Goal: Obtain resource: Download file/media

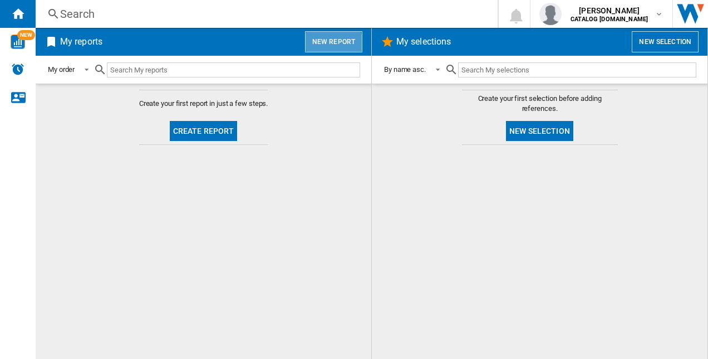
click at [332, 43] on button "New report" at bounding box center [333, 41] width 57 height 21
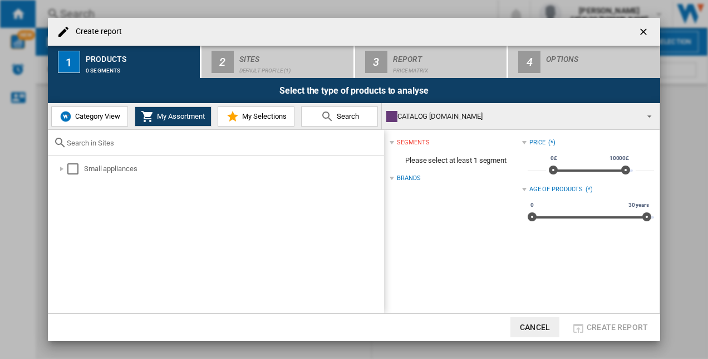
click at [116, 118] on span "Category View" at bounding box center [96, 116] width 48 height 8
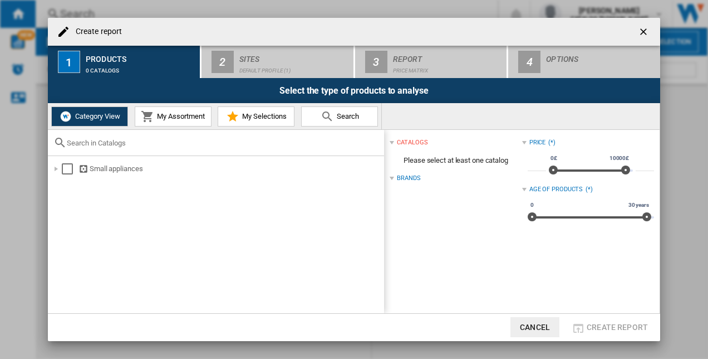
click at [171, 111] on button "My Assortment" at bounding box center [173, 116] width 77 height 20
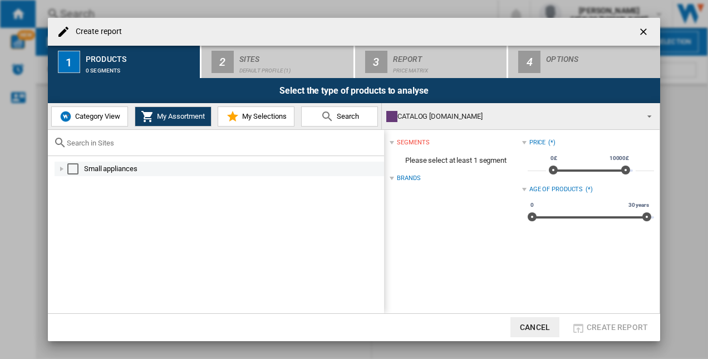
click at [72, 168] on div "Select" at bounding box center [72, 168] width 11 height 11
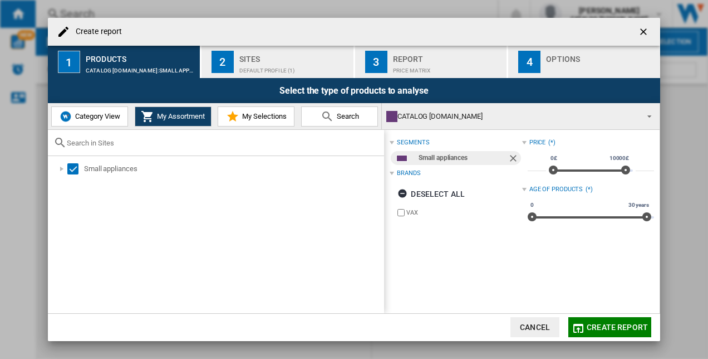
click at [256, 65] on div "Default profile (1)" at bounding box center [294, 68] width 110 height 12
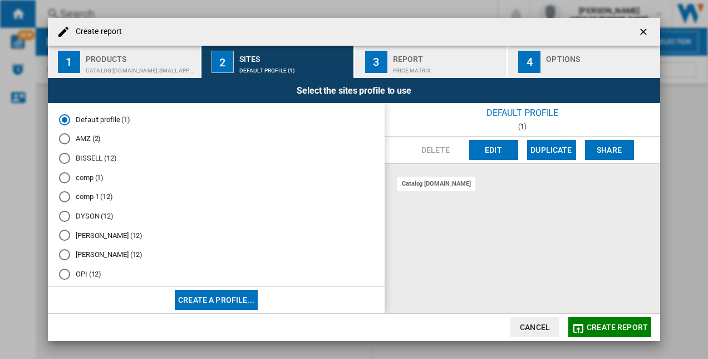
scroll to position [92, 0]
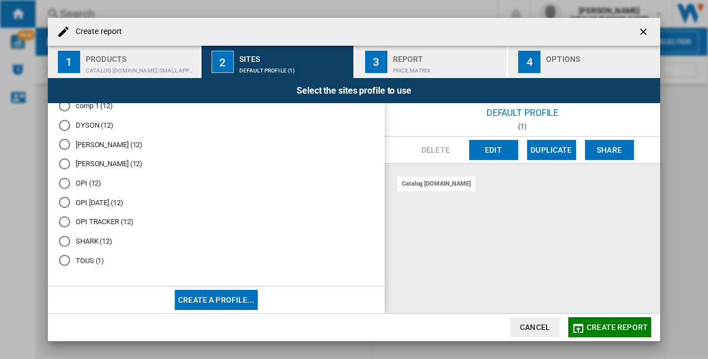
click at [97, 216] on md-radio-group "Default profile (1) AMZ (2) BISSELL (12) comp (1) comp 1 (12) [PERSON_NAME] (12…" at bounding box center [216, 148] width 315 height 251
click at [95, 221] on md-radio-button "OPI TRACKER (12)" at bounding box center [216, 222] width 315 height 11
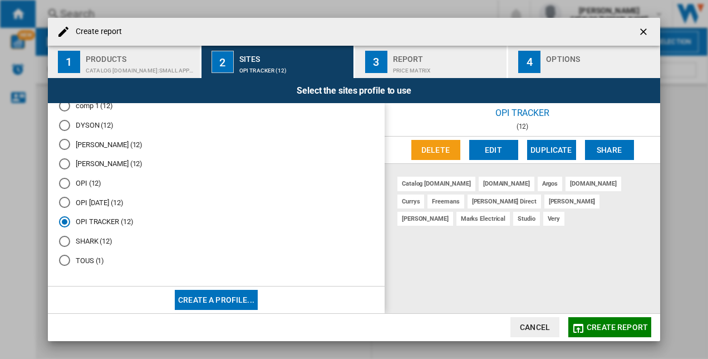
click at [606, 322] on button "Create report" at bounding box center [610, 327] width 83 height 20
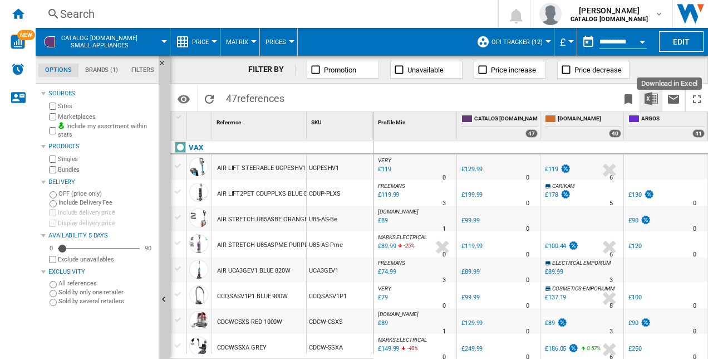
click at [647, 94] on img "Download in Excel" at bounding box center [651, 98] width 13 height 13
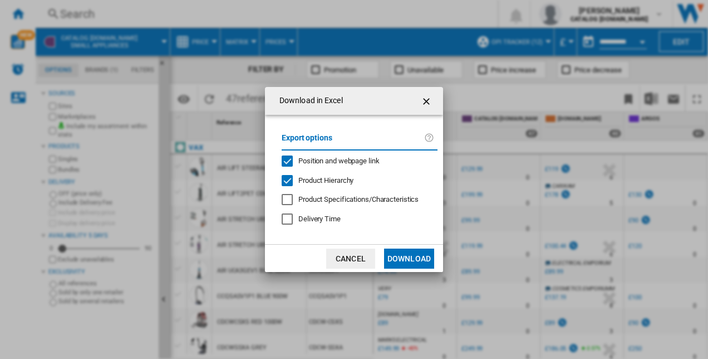
click at [409, 259] on button "Download" at bounding box center [409, 258] width 50 height 20
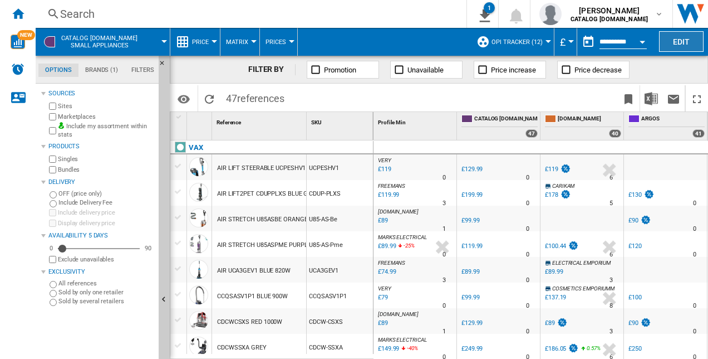
click at [693, 42] on button "Edit" at bounding box center [681, 41] width 45 height 21
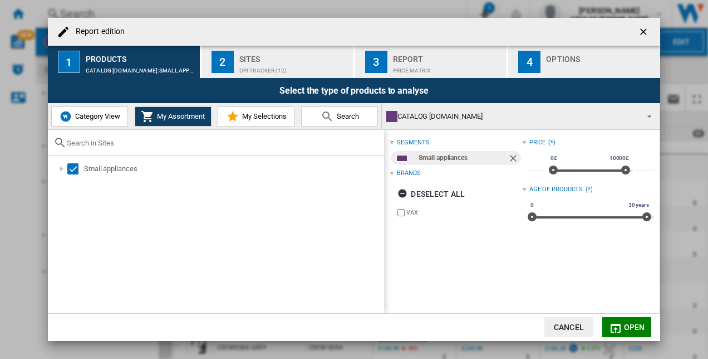
drag, startPoint x: 434, startPoint y: 190, endPoint x: 413, endPoint y: 309, distance: 120.5
click at [418, 299] on div "segments Small appliances Brands Deselect all VAX Price (*) * 0£ 10000£ 0£ 1000…" at bounding box center [522, 221] width 276 height 183
click at [98, 116] on span "Category View" at bounding box center [96, 116] width 48 height 8
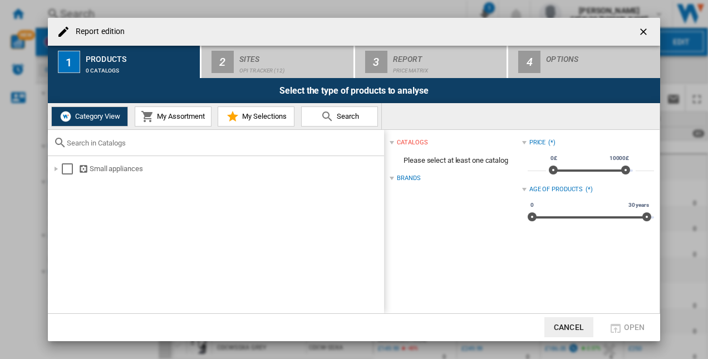
click at [175, 120] on span "My Assortment" at bounding box center [179, 116] width 51 height 8
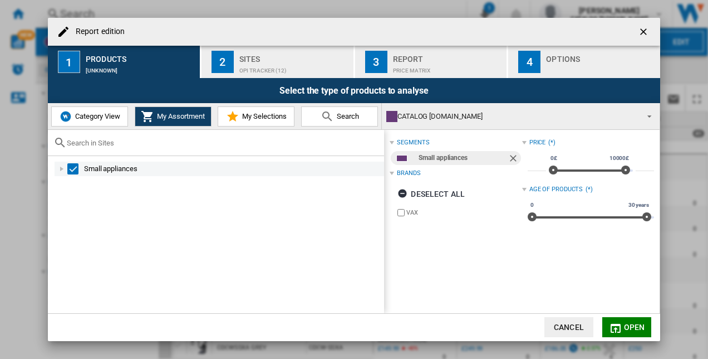
click at [76, 168] on div "Select" at bounding box center [72, 168] width 11 height 11
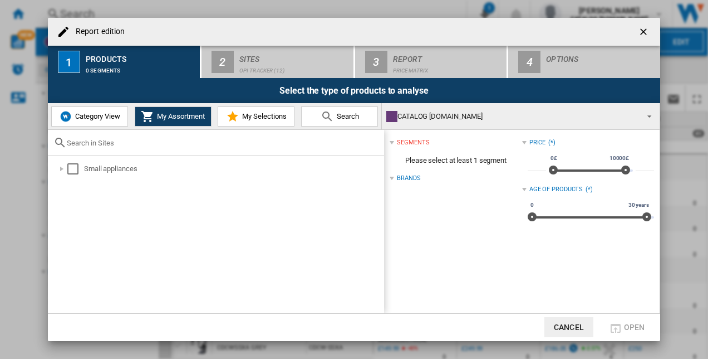
click at [97, 110] on button "Category View" at bounding box center [89, 116] width 77 height 20
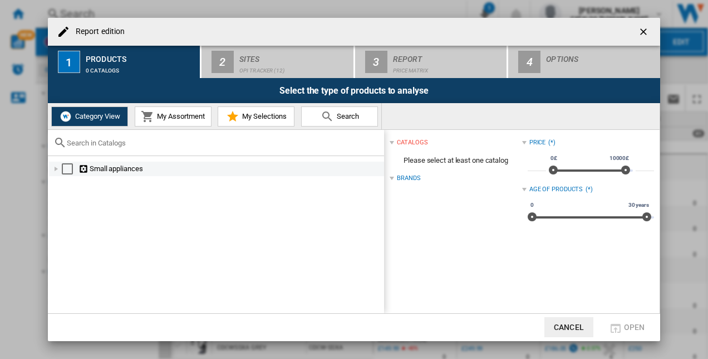
click at [82, 169] on ng-md-icon "Report edition ..." at bounding box center [84, 169] width 11 height 11
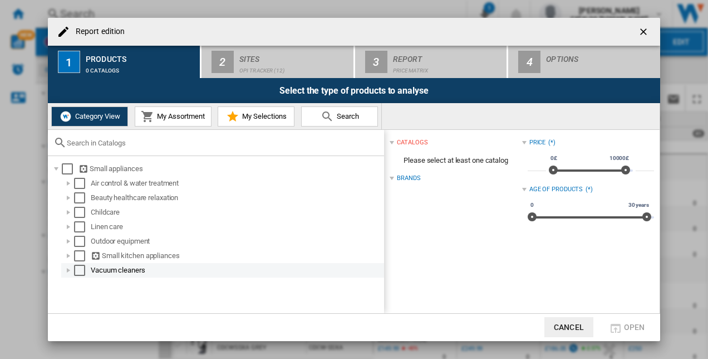
click at [120, 272] on div "Vacuum cleaners" at bounding box center [237, 270] width 292 height 11
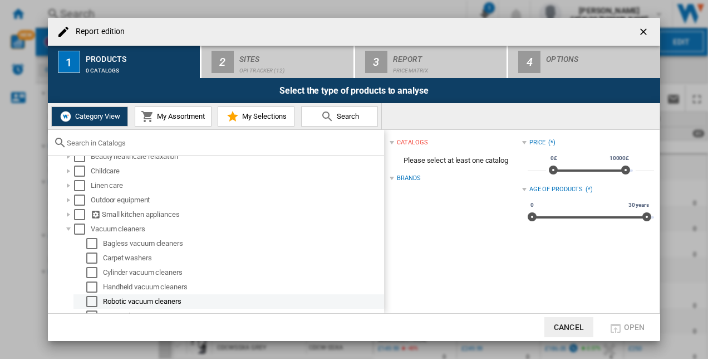
scroll to position [81, 0]
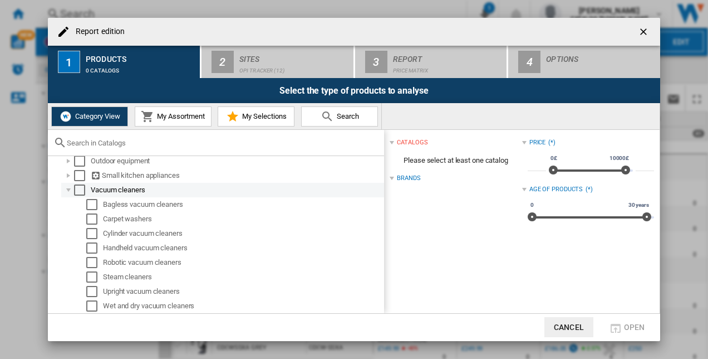
click at [80, 192] on div "Select" at bounding box center [79, 189] width 11 height 11
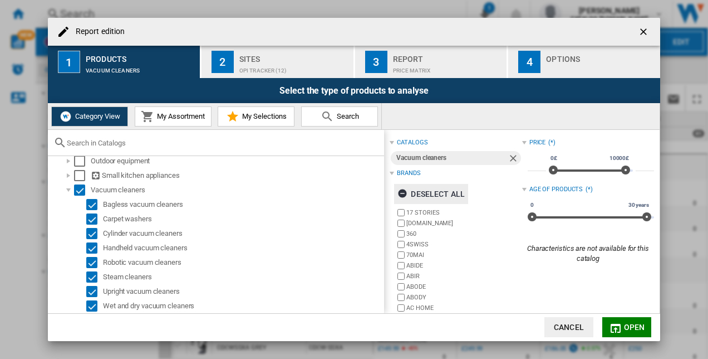
click at [430, 190] on div "Deselect all" at bounding box center [431, 194] width 67 height 20
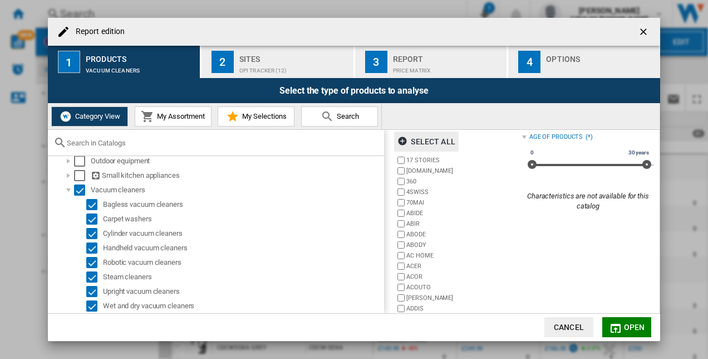
scroll to position [77, 0]
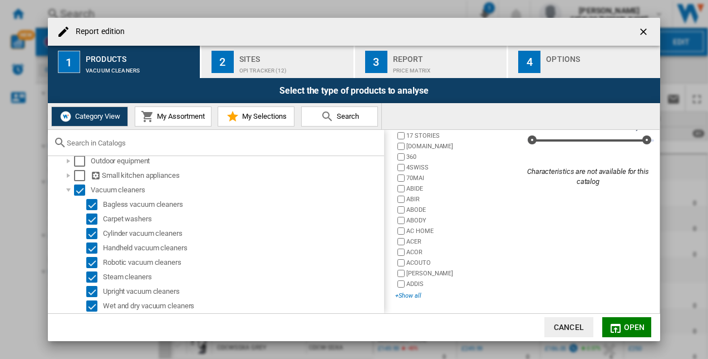
click at [409, 294] on div "+Show all" at bounding box center [458, 295] width 126 height 8
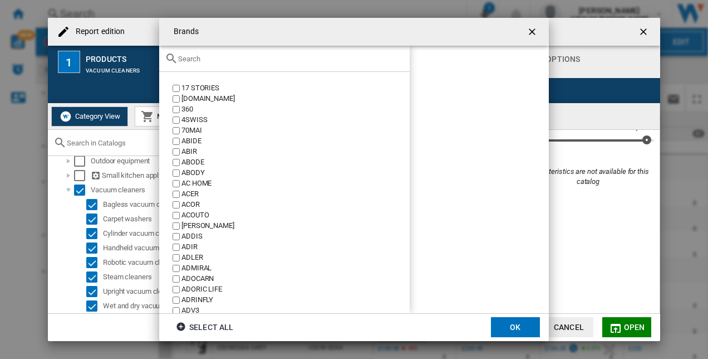
click at [231, 64] on div at bounding box center [284, 59] width 251 height 26
click at [235, 59] on input "text" at bounding box center [291, 59] width 226 height 8
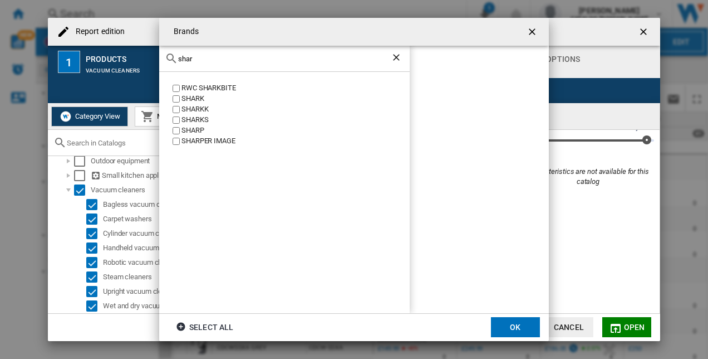
type input "shar"
click at [192, 99] on div "SHARK" at bounding box center [296, 99] width 228 height 11
click at [514, 324] on button "OK" at bounding box center [515, 327] width 49 height 20
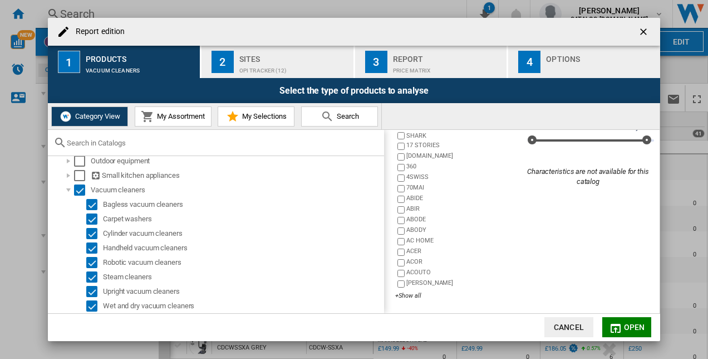
click at [281, 69] on div "OPI TRACKER (12)" at bounding box center [294, 68] width 110 height 12
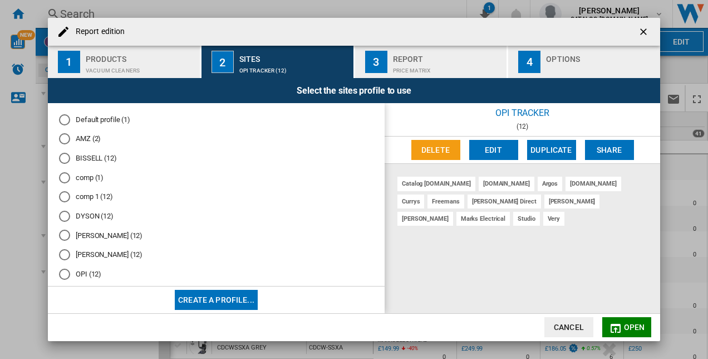
scroll to position [92, 0]
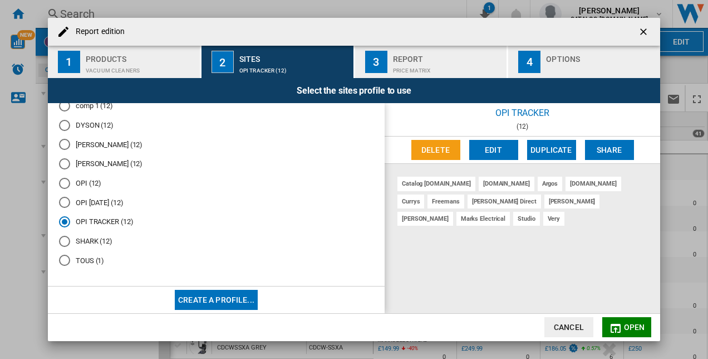
click at [98, 238] on md-radio-button "SHARK (12)" at bounding box center [216, 241] width 315 height 11
click at [635, 328] on span "Open" at bounding box center [634, 326] width 21 height 9
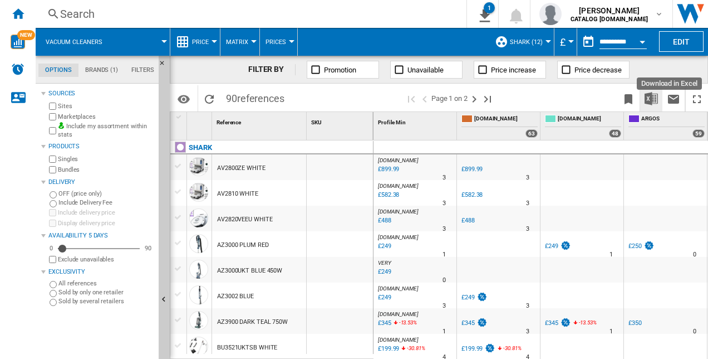
click at [655, 101] on img "Download in Excel" at bounding box center [651, 98] width 13 height 13
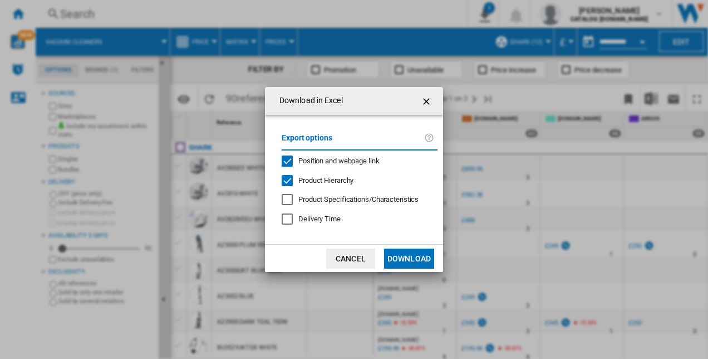
click at [409, 251] on button "Download" at bounding box center [409, 258] width 50 height 20
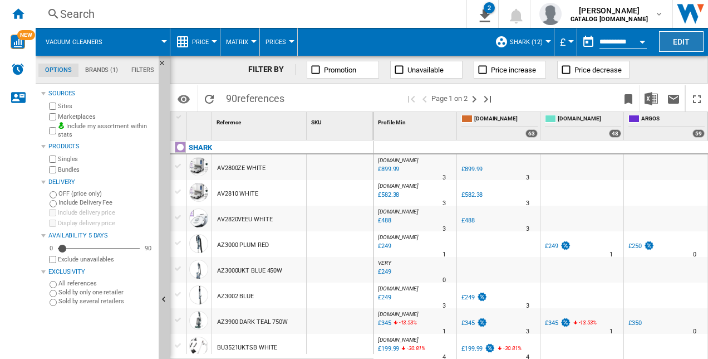
click at [688, 41] on button "Edit" at bounding box center [681, 41] width 45 height 21
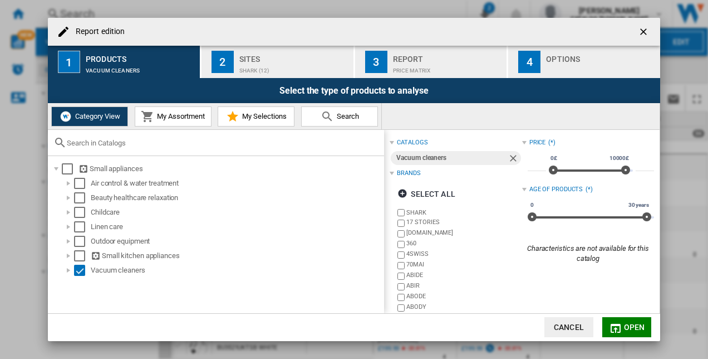
click at [423, 209] on label "SHARK" at bounding box center [464, 212] width 115 height 8
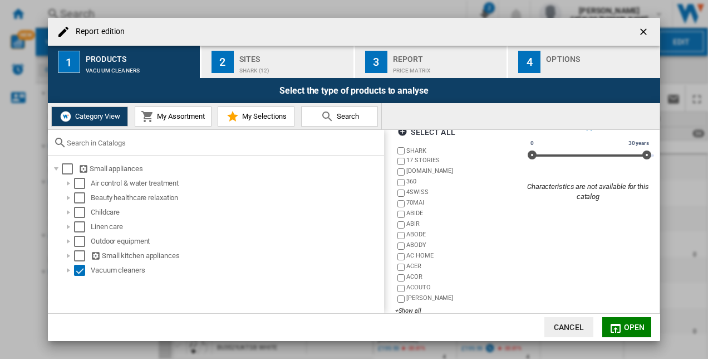
scroll to position [77, 0]
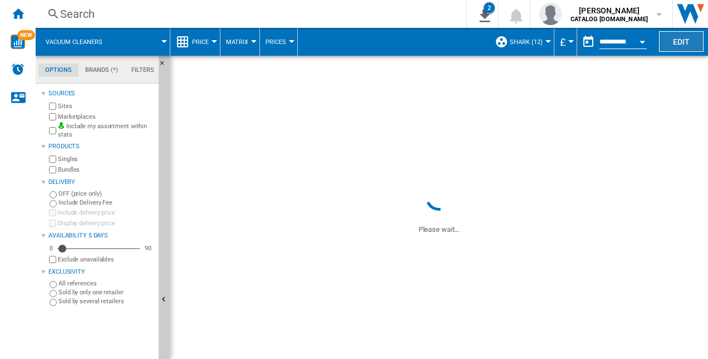
click at [677, 35] on button "Edit" at bounding box center [681, 41] width 45 height 21
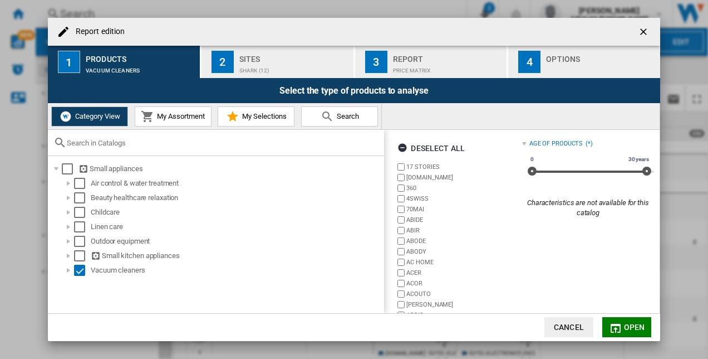
scroll to position [21, 0]
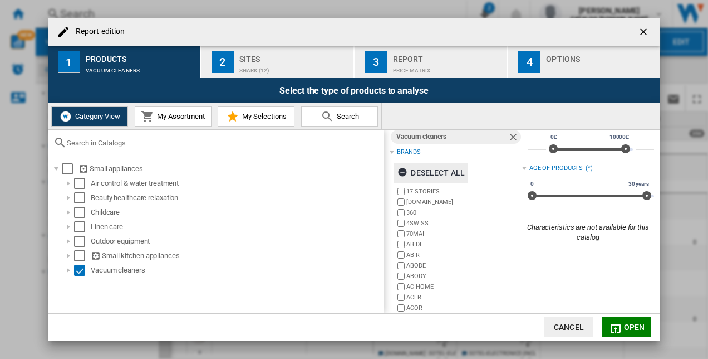
click at [433, 175] on div "Deselect all" at bounding box center [431, 173] width 67 height 20
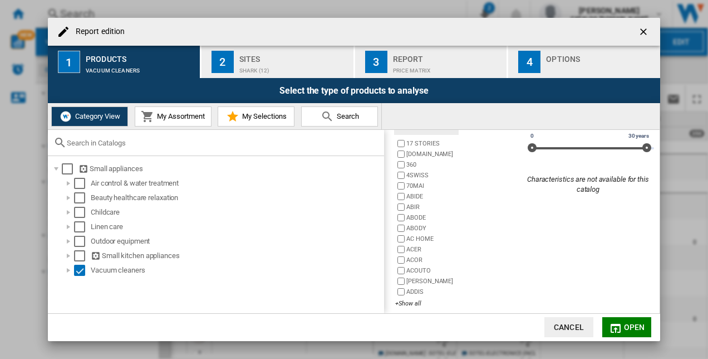
scroll to position [77, 0]
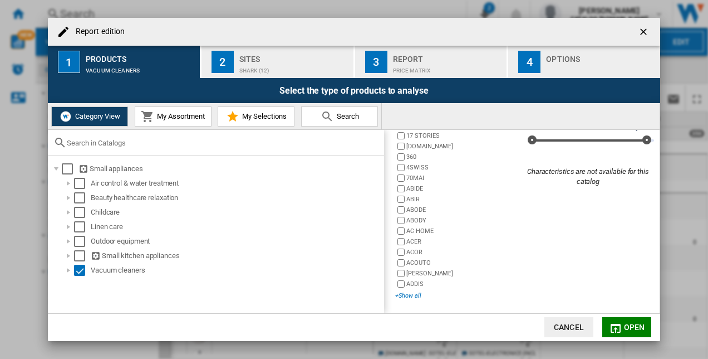
click at [407, 292] on div "+Show all" at bounding box center [458, 295] width 126 height 8
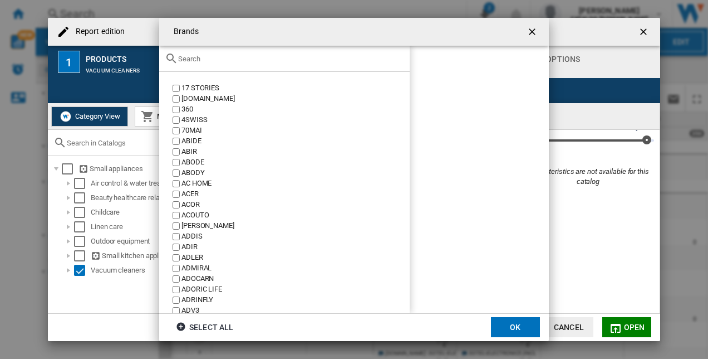
click at [247, 62] on input "Brands 17 ..." at bounding box center [291, 59] width 226 height 8
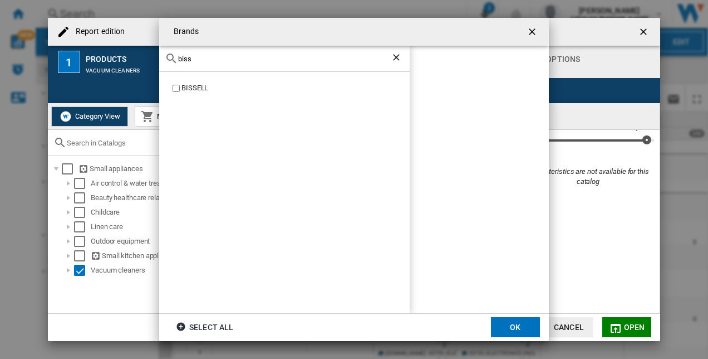
type input "biss"
click at [190, 81] on div "BISSELL" at bounding box center [284, 192] width 251 height 241
click at [180, 88] on label "BISSELL" at bounding box center [289, 88] width 239 height 11
click at [515, 330] on button "OK" at bounding box center [515, 327] width 49 height 20
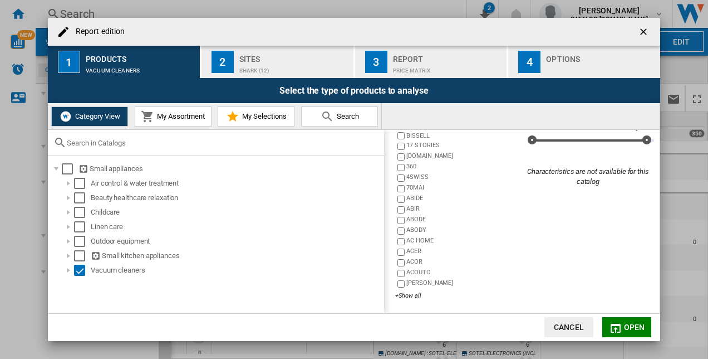
click at [256, 69] on div "SHARK (12)" at bounding box center [294, 68] width 110 height 12
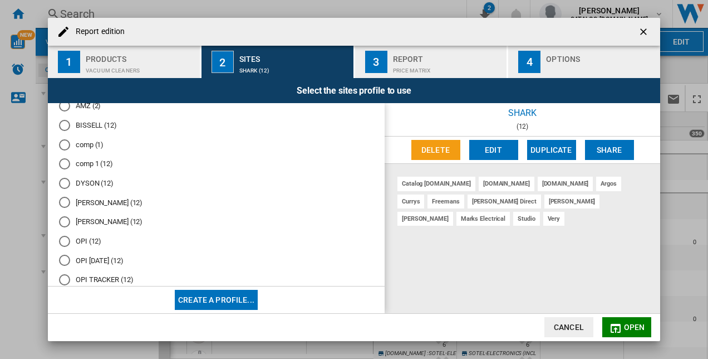
scroll to position [0, 0]
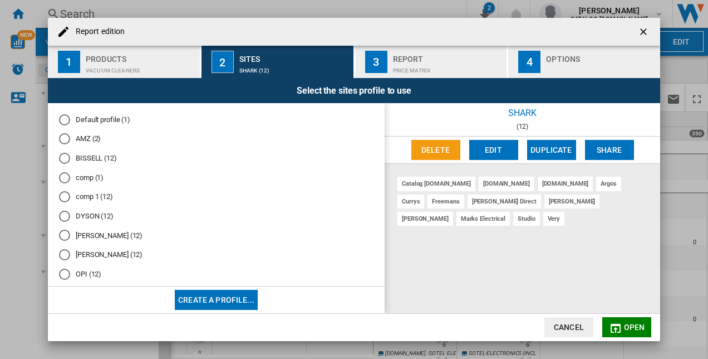
click at [89, 158] on md-radio-button "BISSELL (12)" at bounding box center [216, 158] width 315 height 11
click at [620, 324] on md-icon "Report edition ..." at bounding box center [615, 327] width 13 height 13
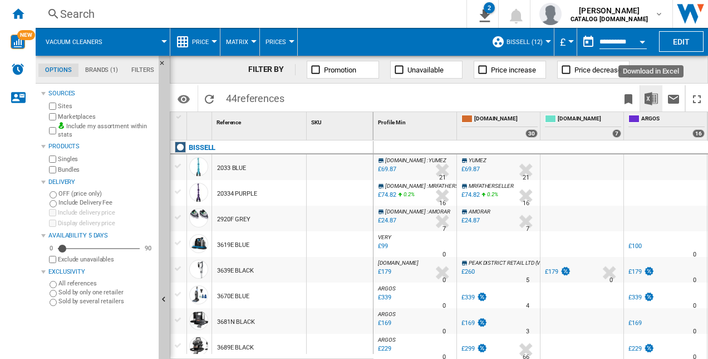
click at [650, 103] on img "Download in Excel" at bounding box center [651, 98] width 13 height 13
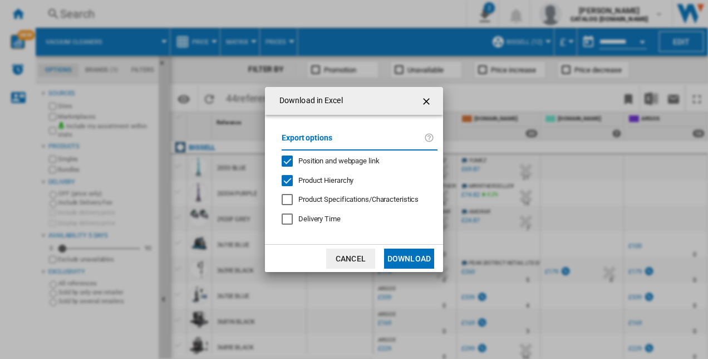
click at [407, 255] on button "Download" at bounding box center [409, 258] width 50 height 20
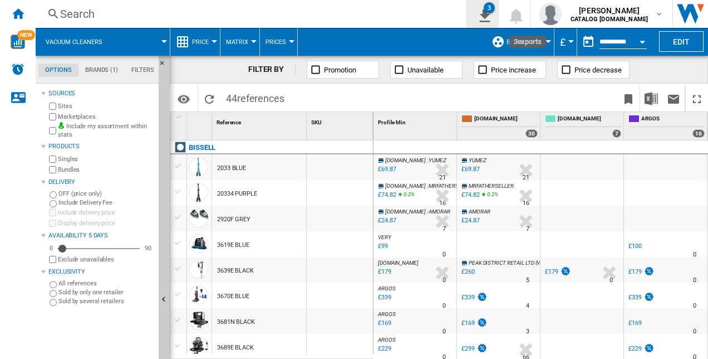
click at [490, 13] on ng-md-icon "3\a exports" at bounding box center [482, 14] width 13 height 14
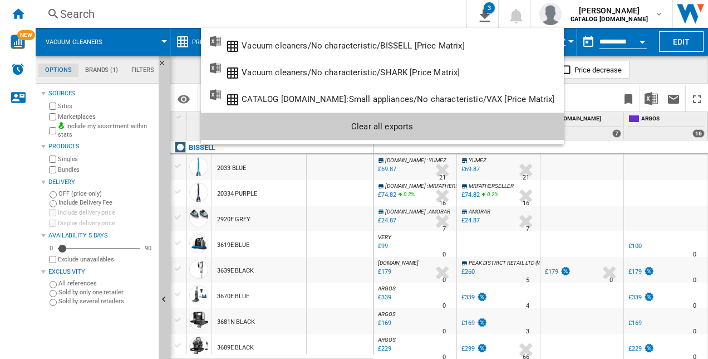
click at [673, 42] on md-backdrop at bounding box center [354, 179] width 708 height 359
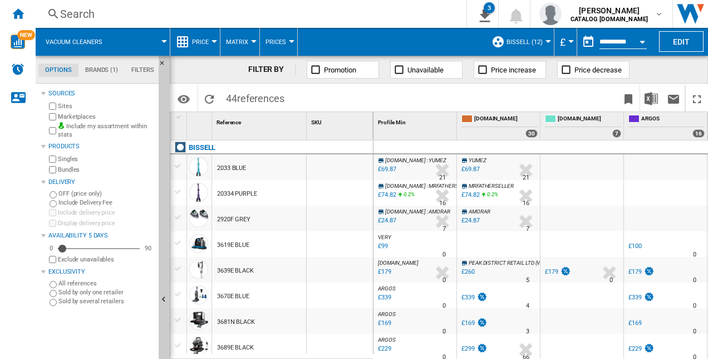
click at [673, 42] on button "Edit" at bounding box center [681, 41] width 45 height 21
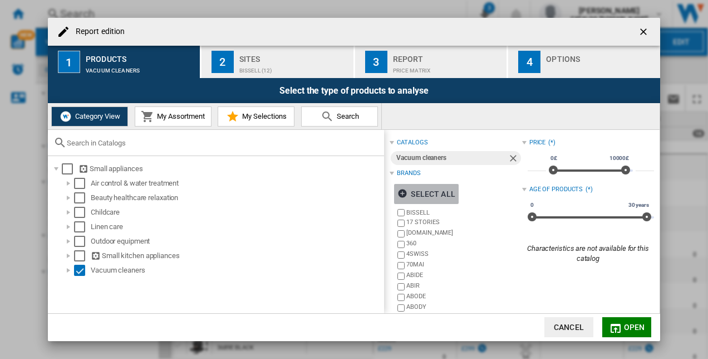
click at [412, 198] on div "Select all" at bounding box center [426, 194] width 57 height 20
click at [414, 195] on div "Deselect all" at bounding box center [431, 194] width 67 height 20
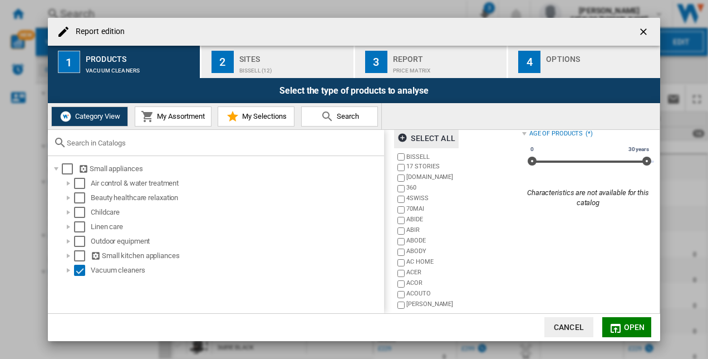
scroll to position [77, 0]
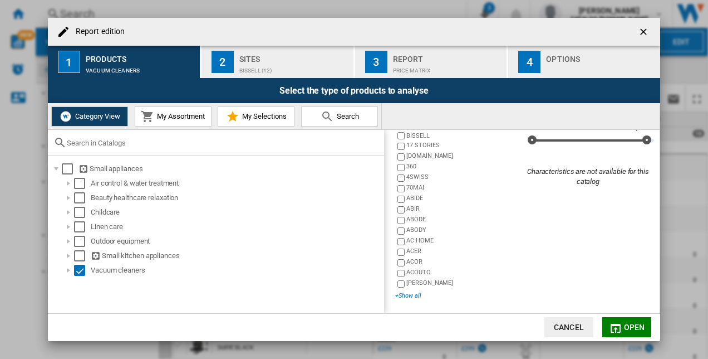
click at [412, 295] on div "+Show all" at bounding box center [458, 295] width 126 height 8
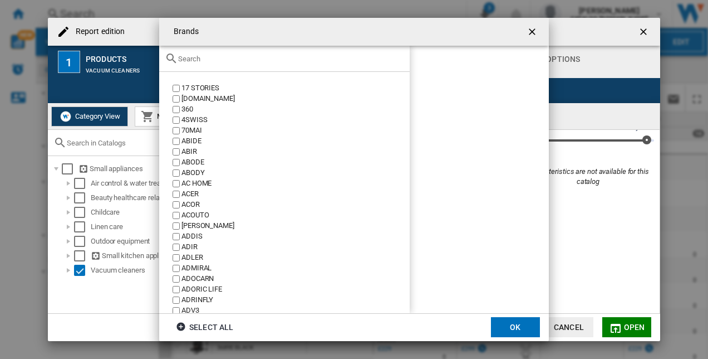
click at [206, 56] on input "Brands 17 ..." at bounding box center [291, 59] width 226 height 8
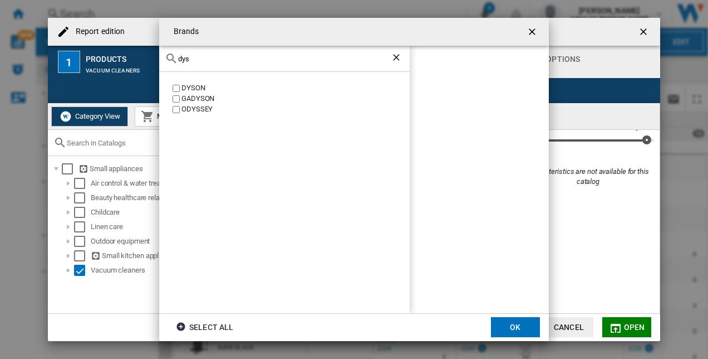
type input "dys"
click at [506, 326] on button "OK" at bounding box center [515, 327] width 49 height 20
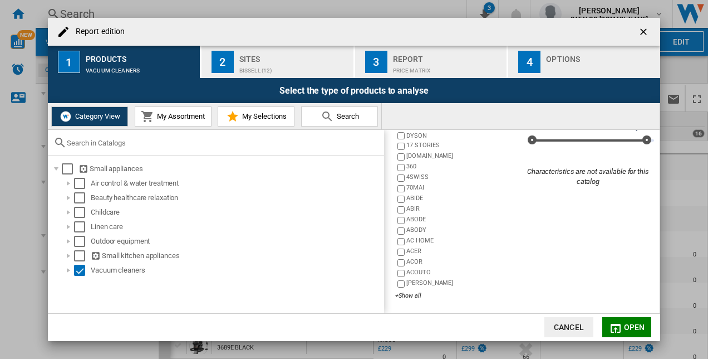
click at [286, 64] on div "BISSELL (12)" at bounding box center [294, 68] width 110 height 12
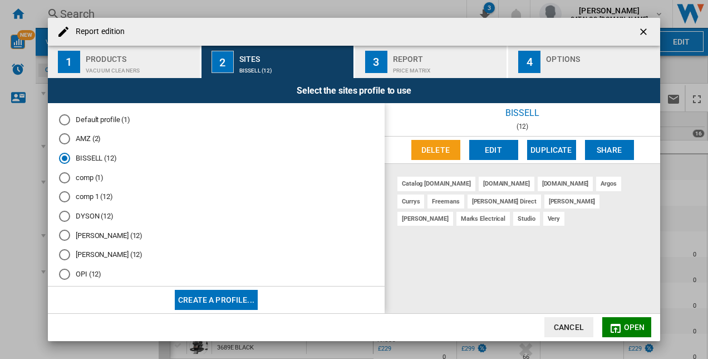
click at [80, 216] on md-radio-button "DYSON (12)" at bounding box center [216, 216] width 315 height 11
click at [630, 328] on span "Open" at bounding box center [634, 326] width 21 height 9
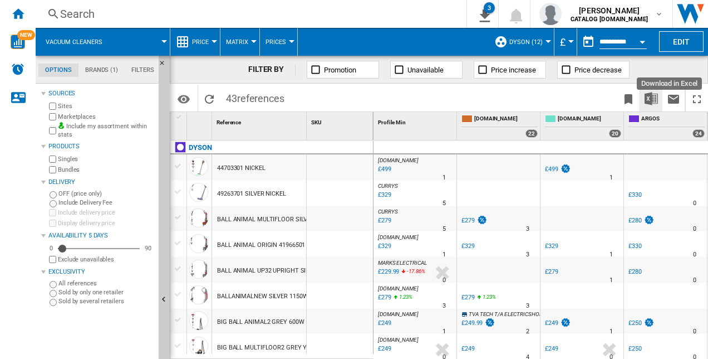
click at [655, 93] on img "Download in Excel" at bounding box center [651, 98] width 13 height 13
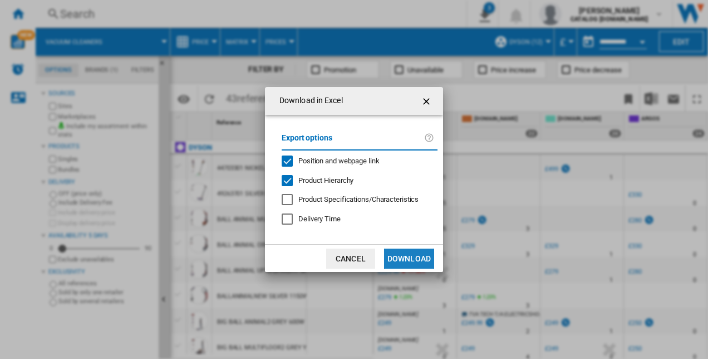
click at [406, 261] on button "Download" at bounding box center [409, 258] width 50 height 20
